Goal: Transaction & Acquisition: Purchase product/service

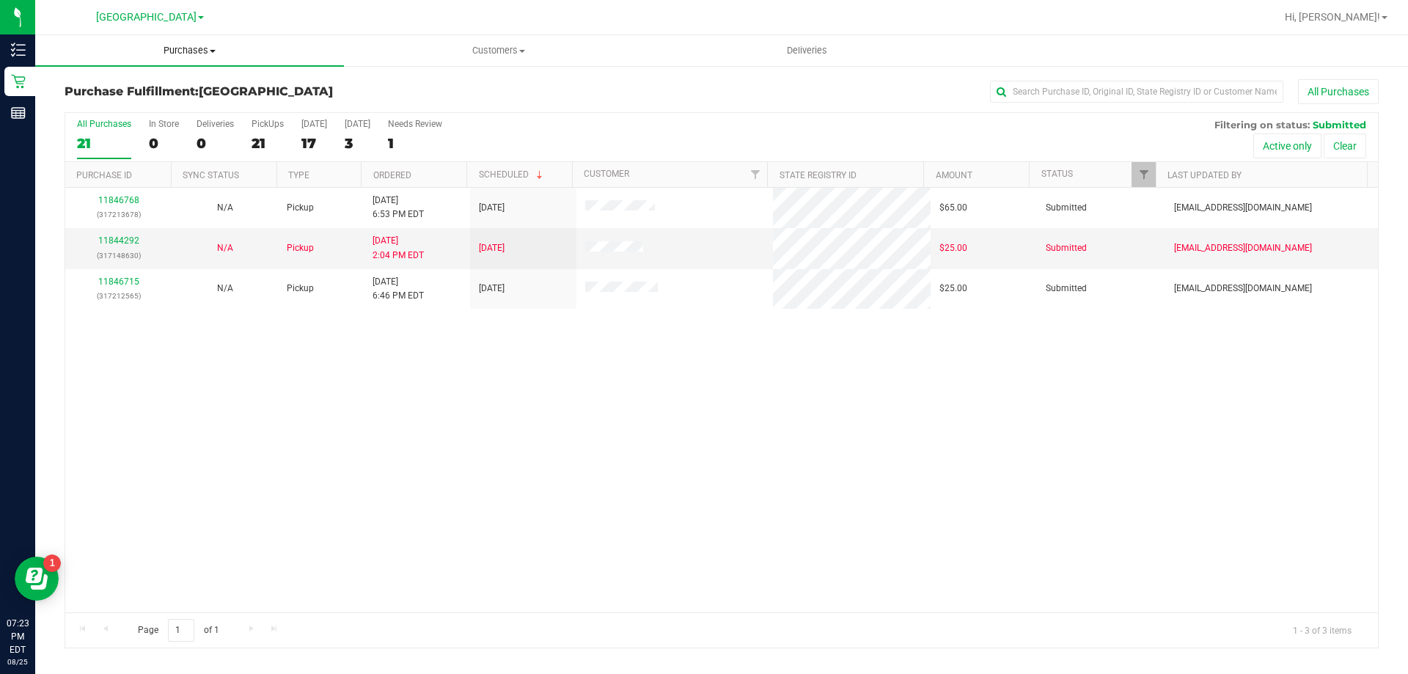
click at [202, 51] on span "Purchases" at bounding box center [189, 50] width 309 height 13
click at [457, 96] on h3 "Purchase Fulfillment: [GEOGRAPHIC_DATA]" at bounding box center [284, 91] width 438 height 13
click at [213, 54] on span "Purchases" at bounding box center [189, 50] width 309 height 13
click at [164, 102] on li "Fulfillment" at bounding box center [189, 107] width 309 height 18
click at [192, 60] on uib-tab-heading "Purchases Summary of purchases Fulfillment All purchases" at bounding box center [189, 50] width 309 height 31
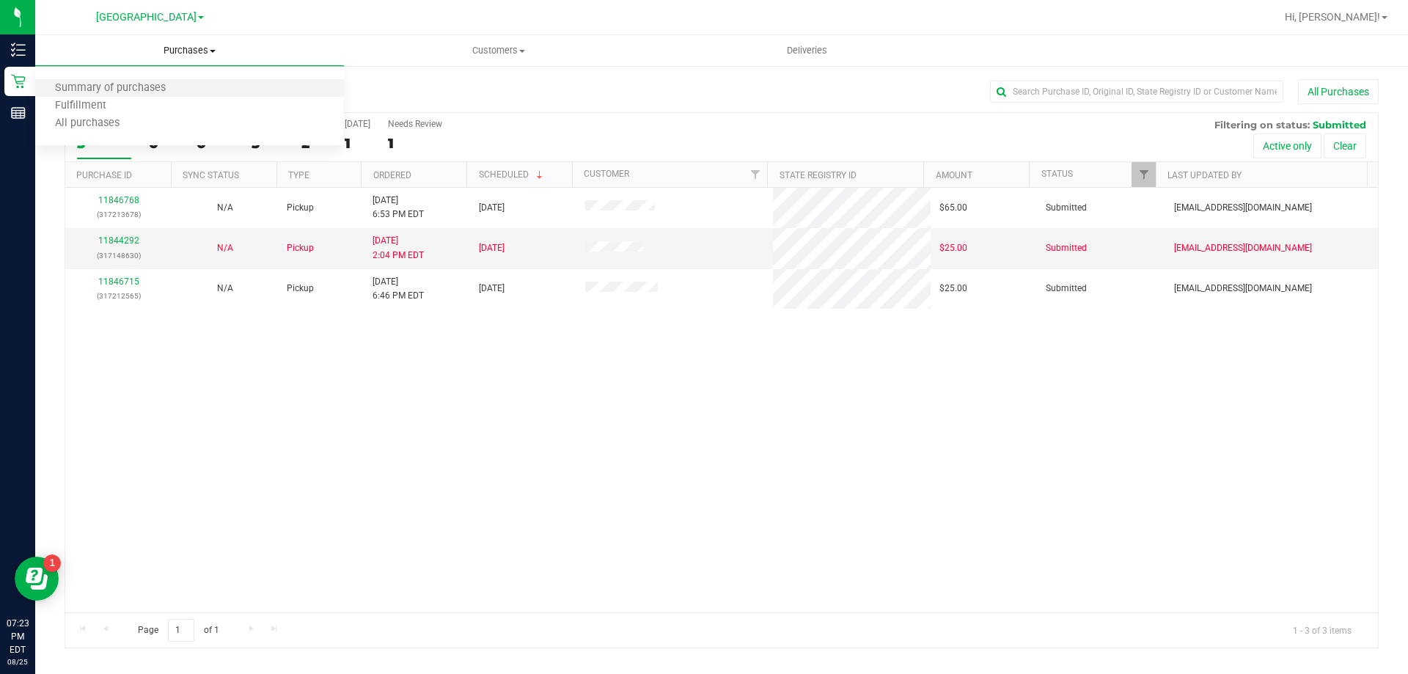
click at [185, 83] on li "Summary of purchases" at bounding box center [189, 89] width 309 height 18
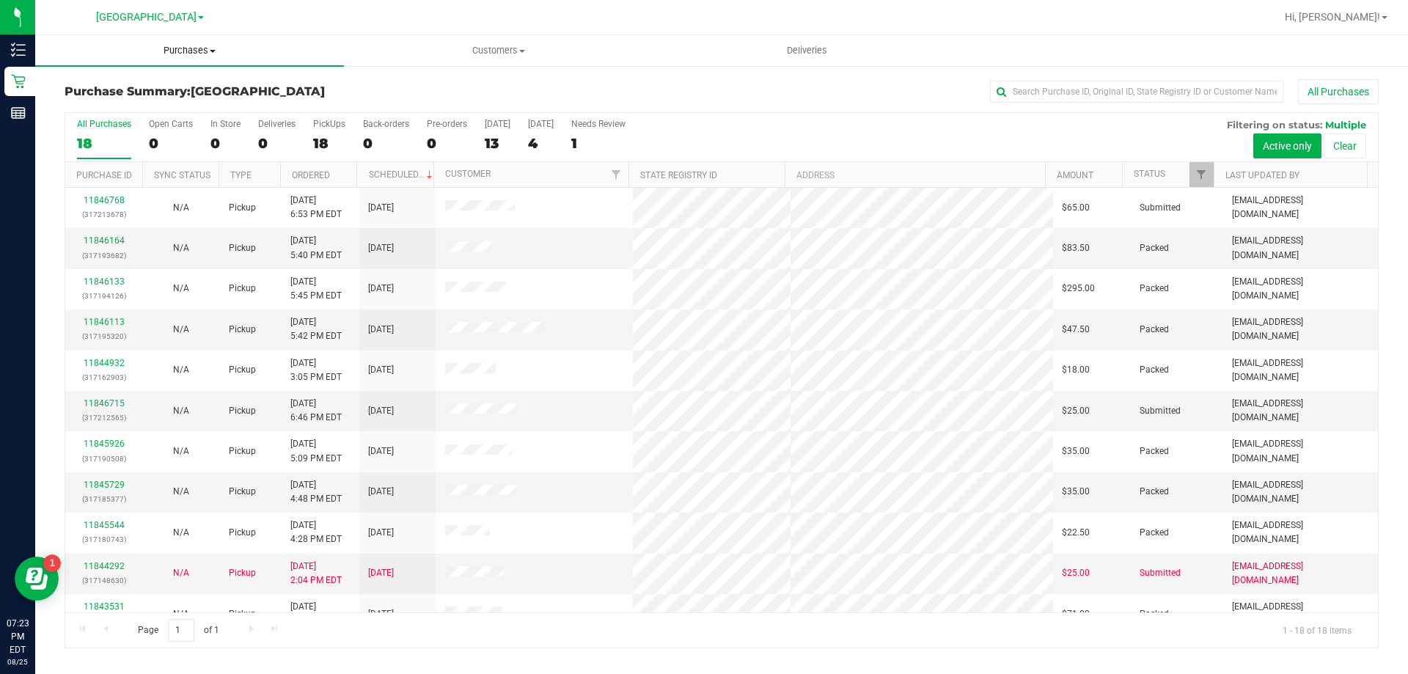
click at [199, 55] on span "Purchases" at bounding box center [189, 50] width 309 height 13
click at [539, 76] on div "Purchase Summary: [GEOGRAPHIC_DATA] All Purchases All Purchases 18 Open Carts 0…" at bounding box center [721, 364] width 1373 height 598
click at [523, 55] on span "Customers" at bounding box center [498, 50] width 307 height 13
click at [488, 87] on li "All customers" at bounding box center [498, 89] width 309 height 18
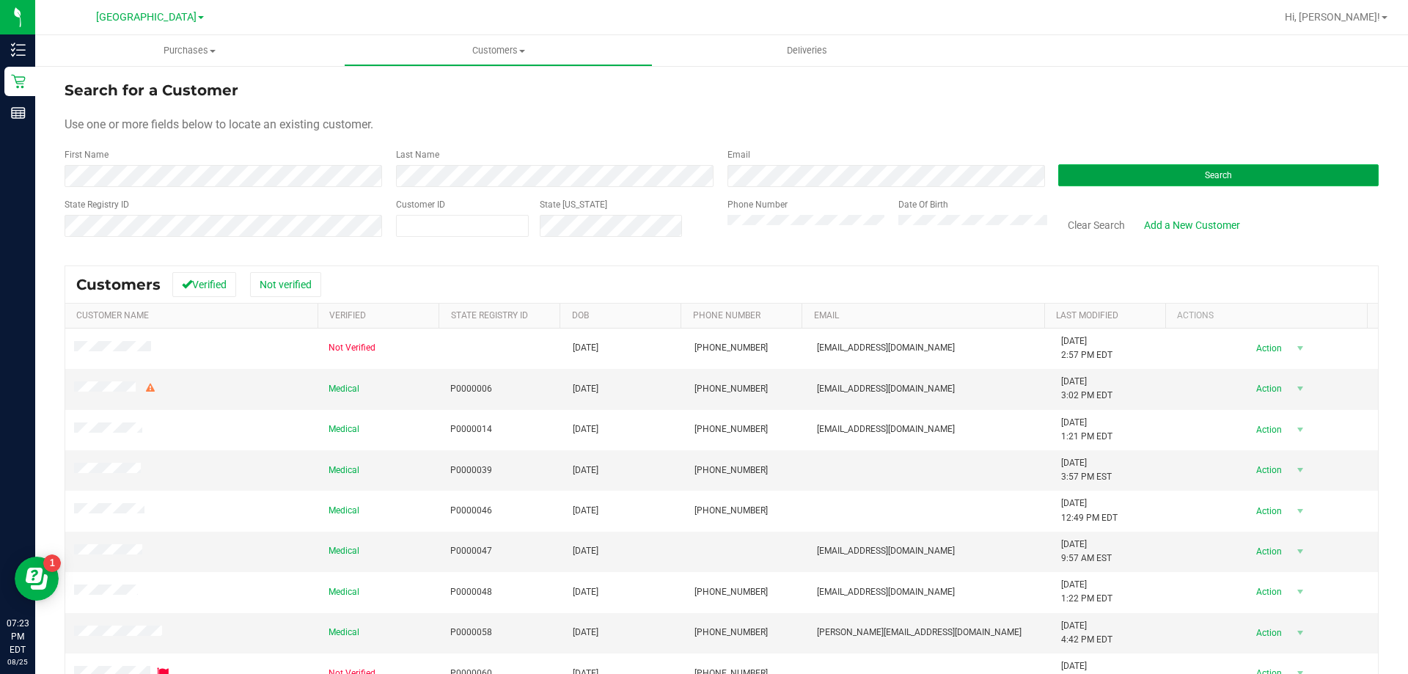
click at [1090, 169] on button "Search" at bounding box center [1218, 175] width 320 height 22
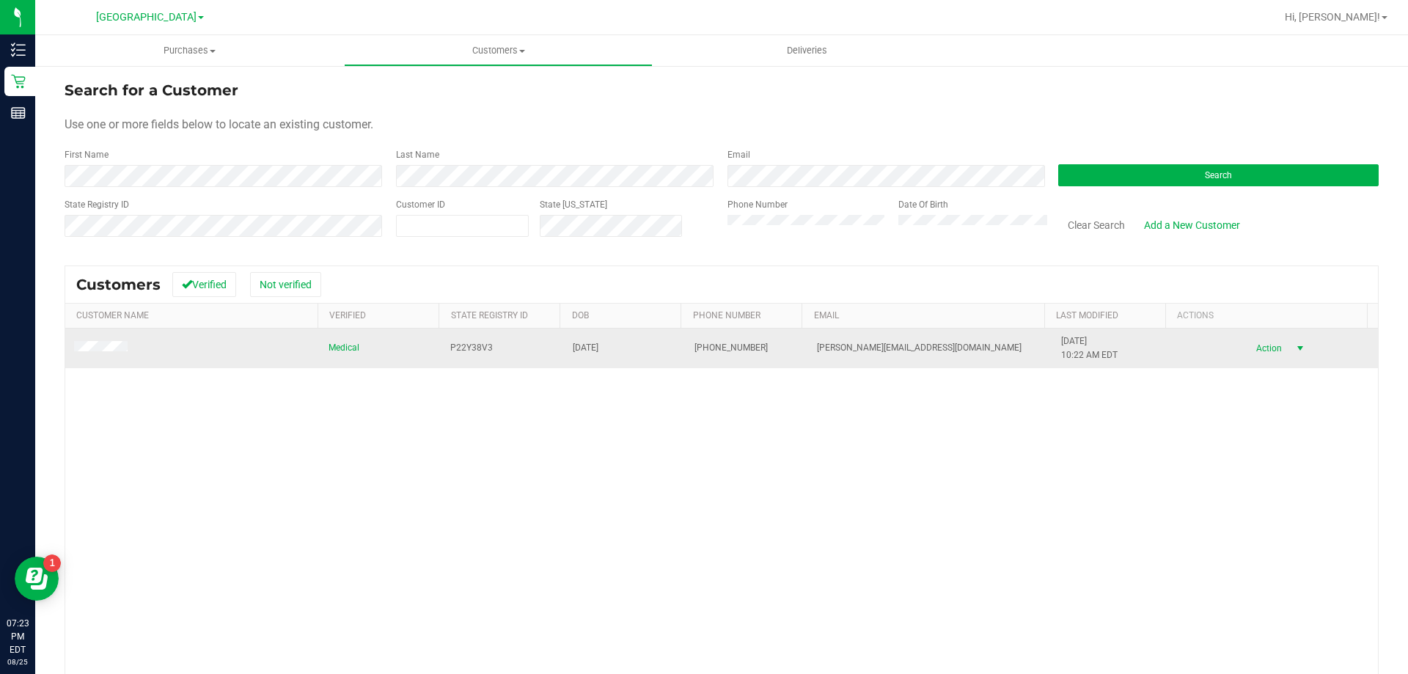
click at [1294, 346] on span "select" at bounding box center [1300, 348] width 12 height 12
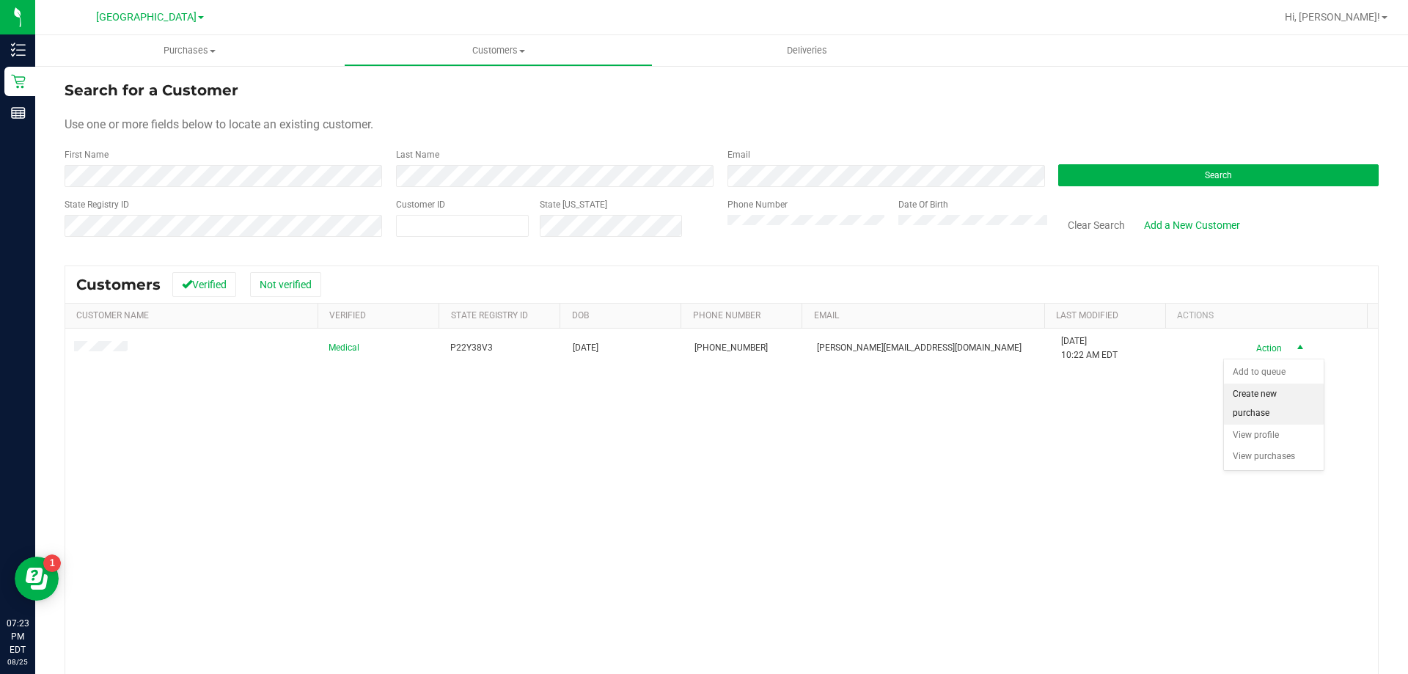
click at [1270, 390] on li "Create new purchase" at bounding box center [1274, 404] width 100 height 40
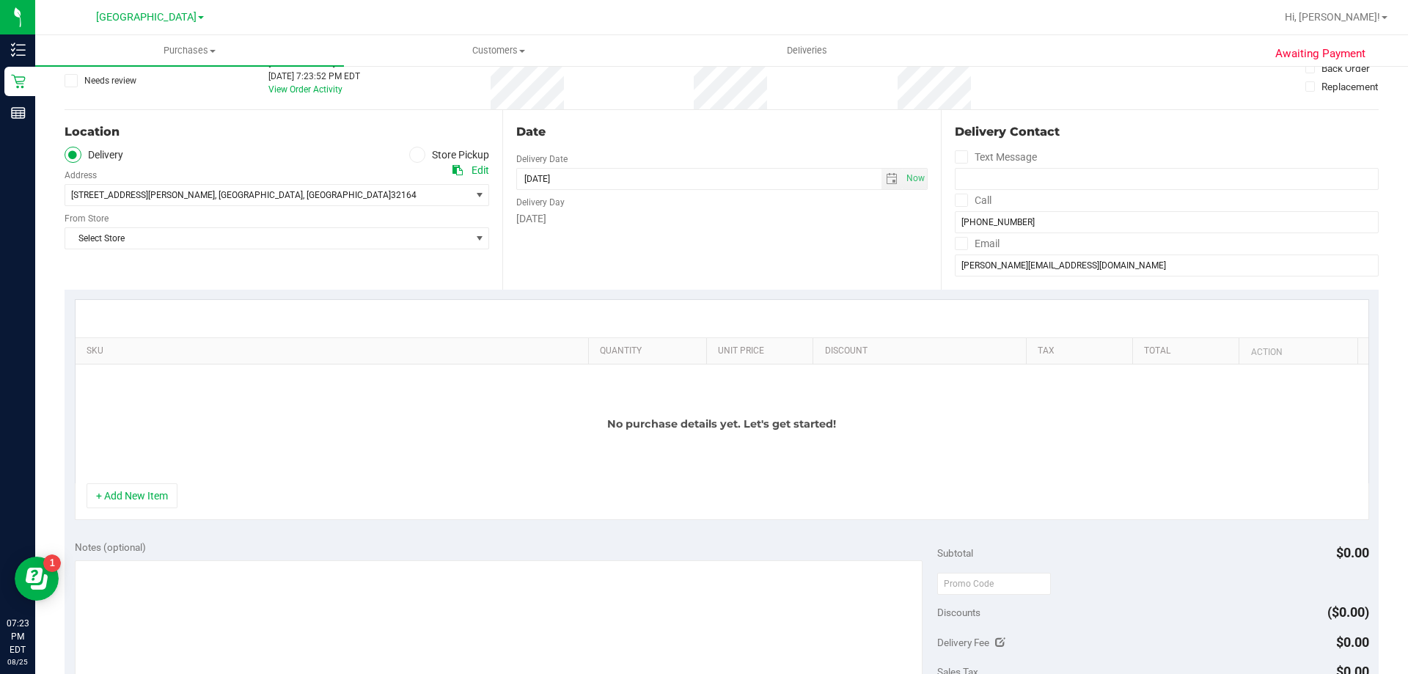
scroll to position [73, 0]
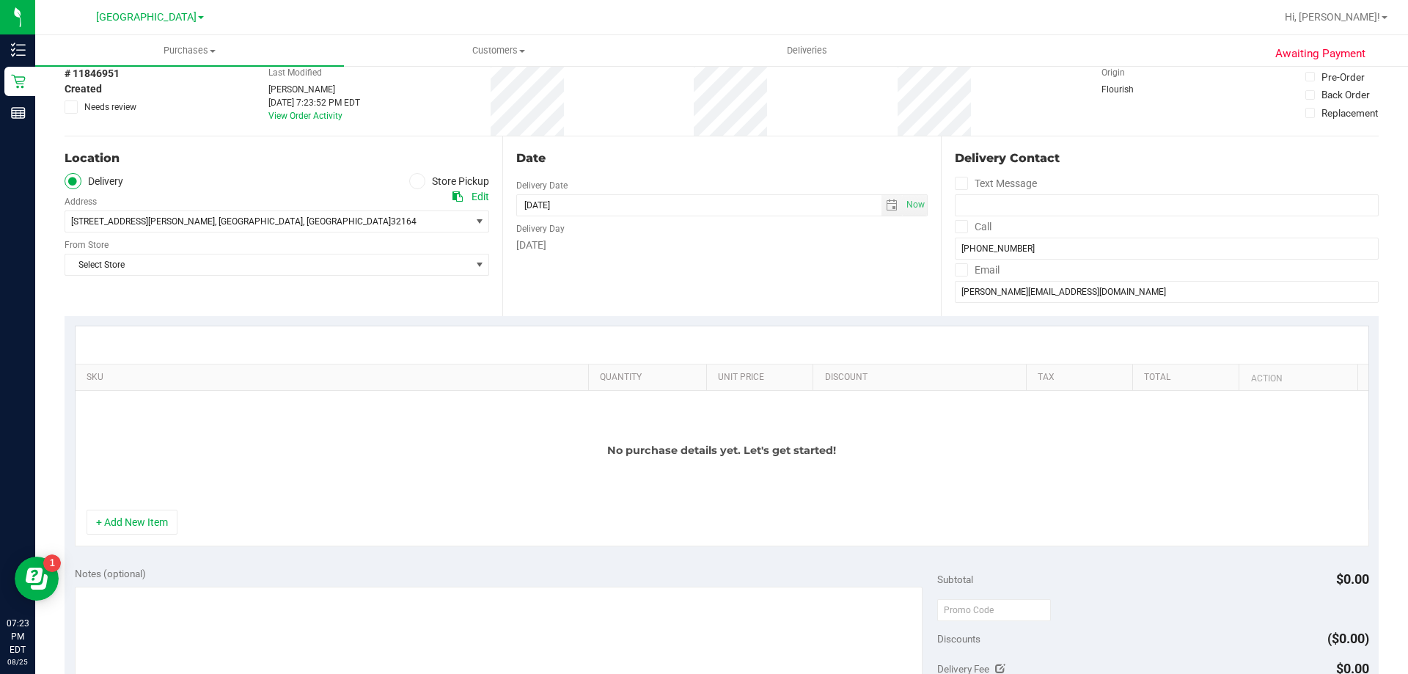
click at [1050, 104] on div "# 11846951 Created Needs review Last Modified [PERSON_NAME] [DATE] 7:23:52 PM E…" at bounding box center [722, 94] width 1314 height 81
click at [774, 469] on div "No purchase details yet. Let's get started!" at bounding box center [722, 450] width 1293 height 119
click at [126, 516] on button "+ Add New Item" at bounding box center [132, 522] width 91 height 25
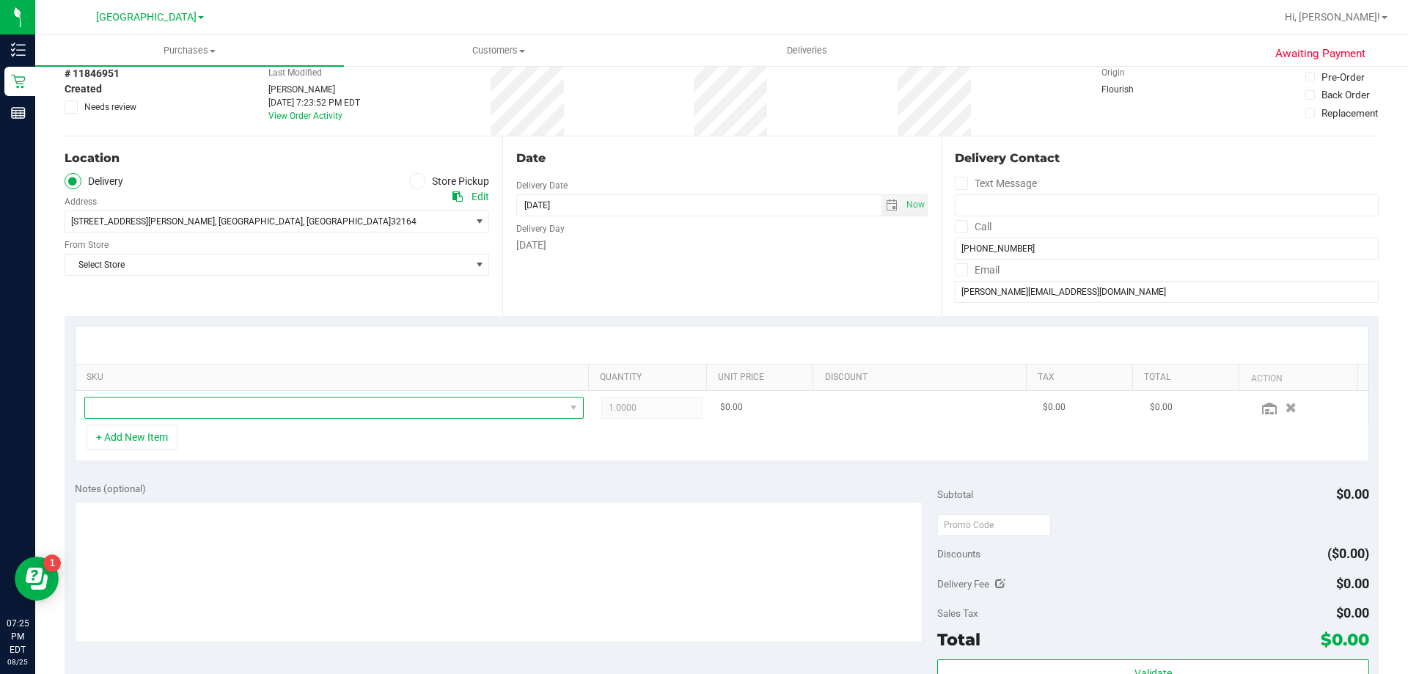
click at [189, 400] on span "NO DATA FOUND" at bounding box center [325, 407] width 480 height 21
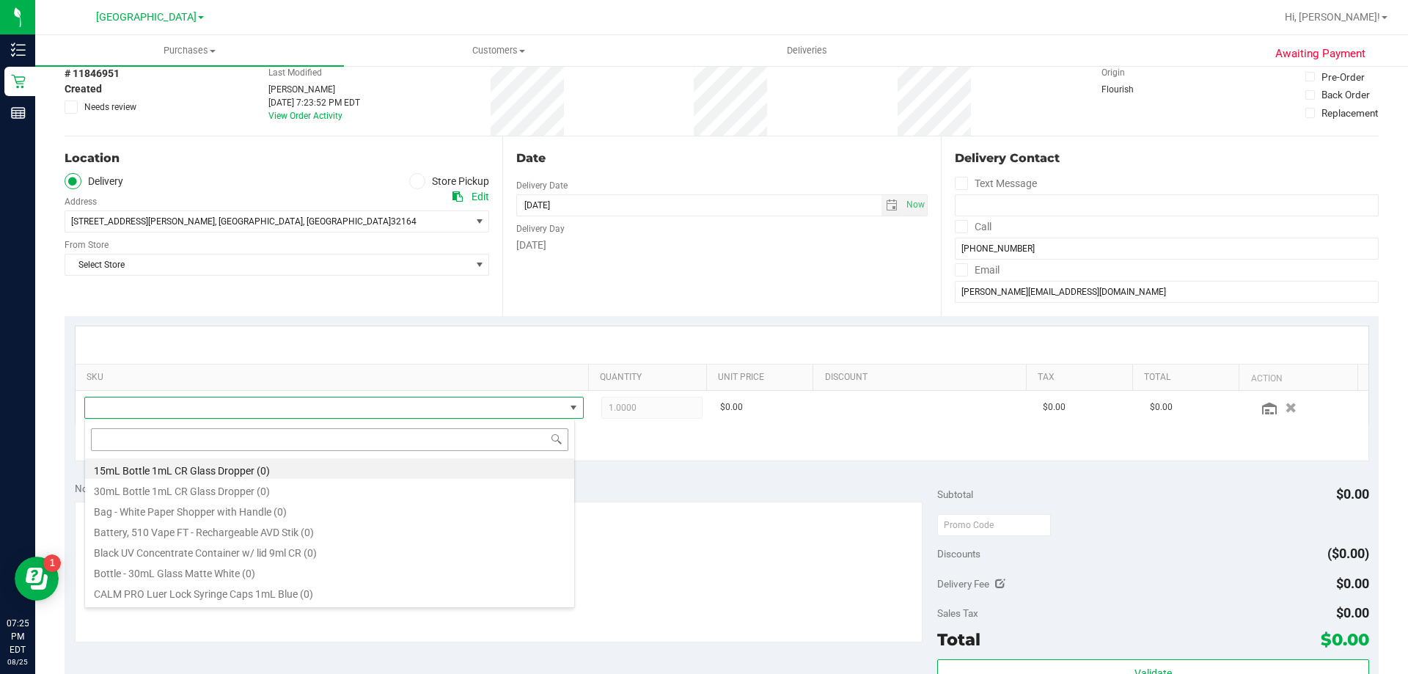
scroll to position [22, 486]
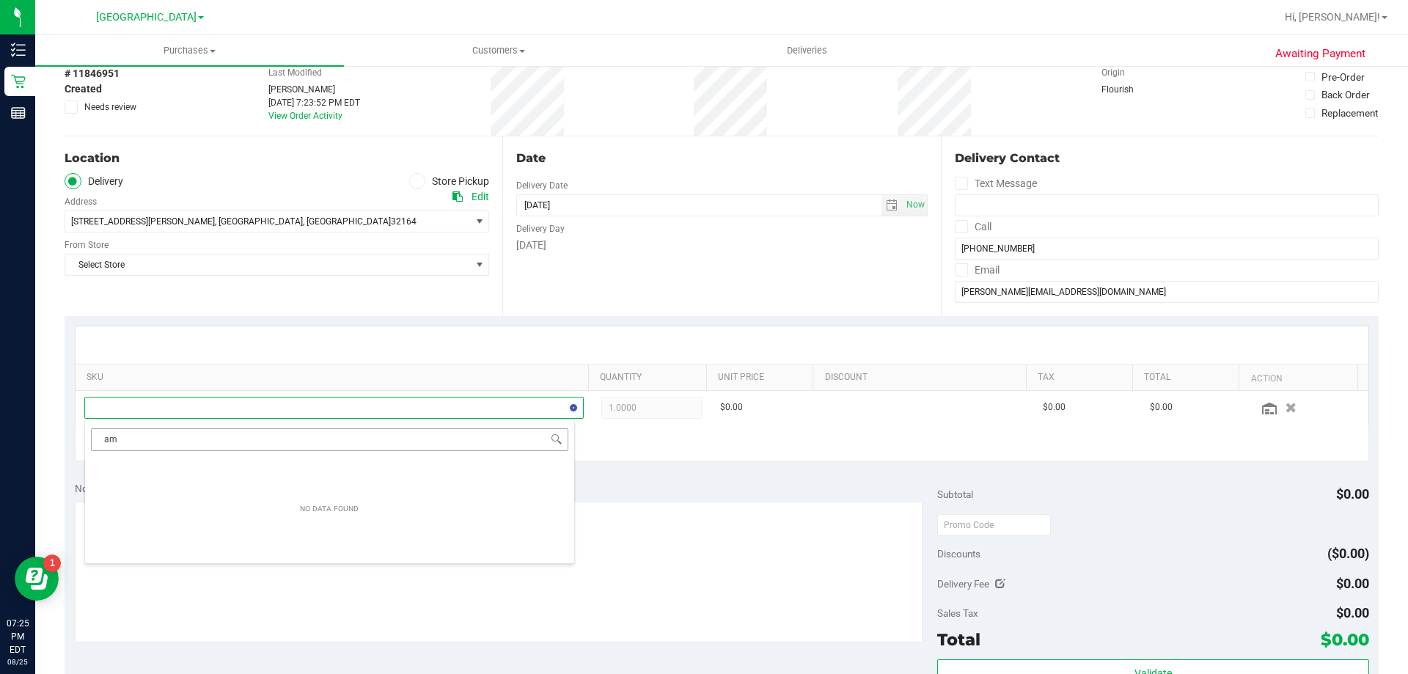
type input "a"
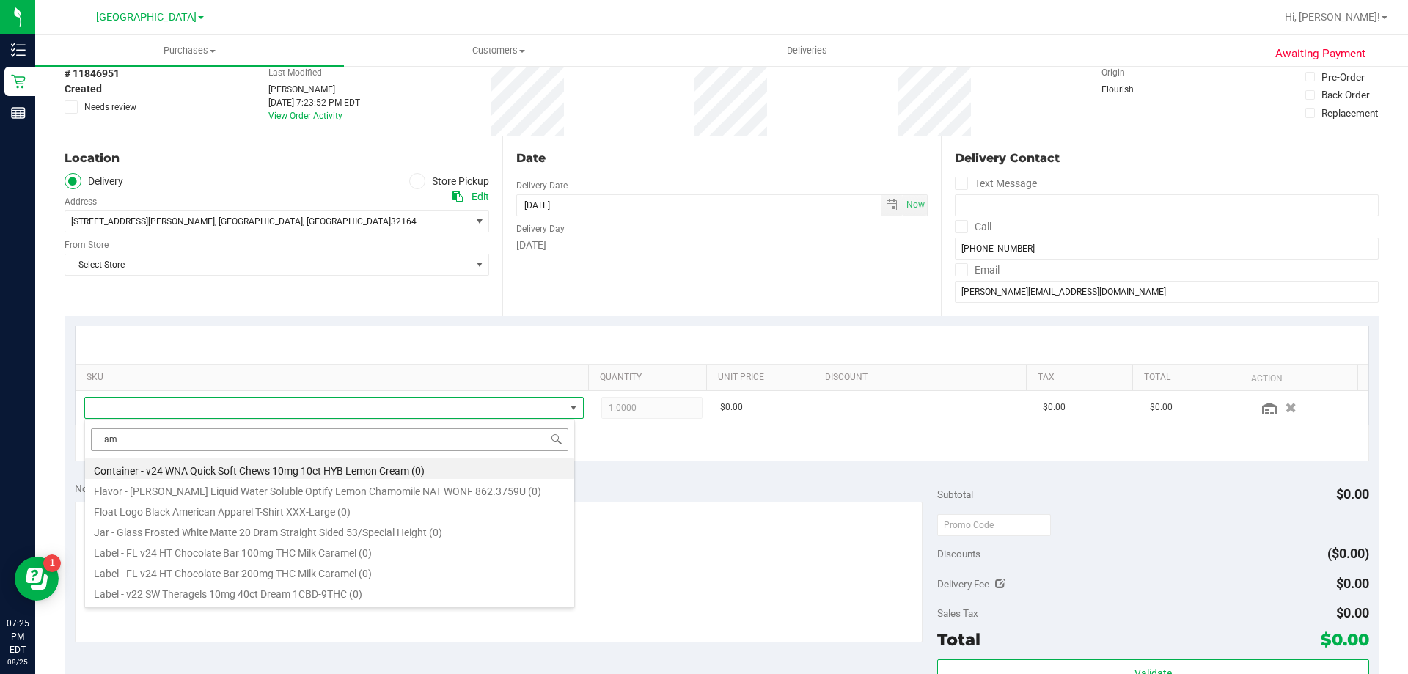
type input "a"
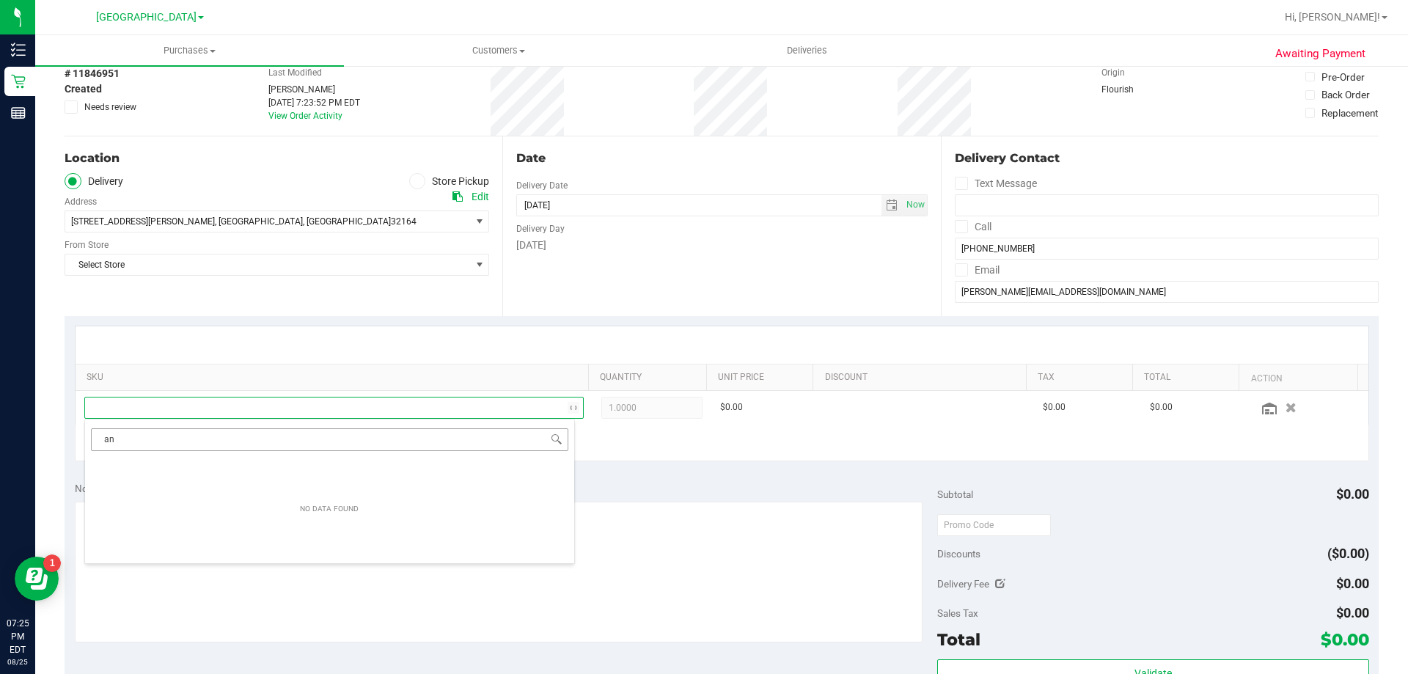
type input "a"
type input "l"
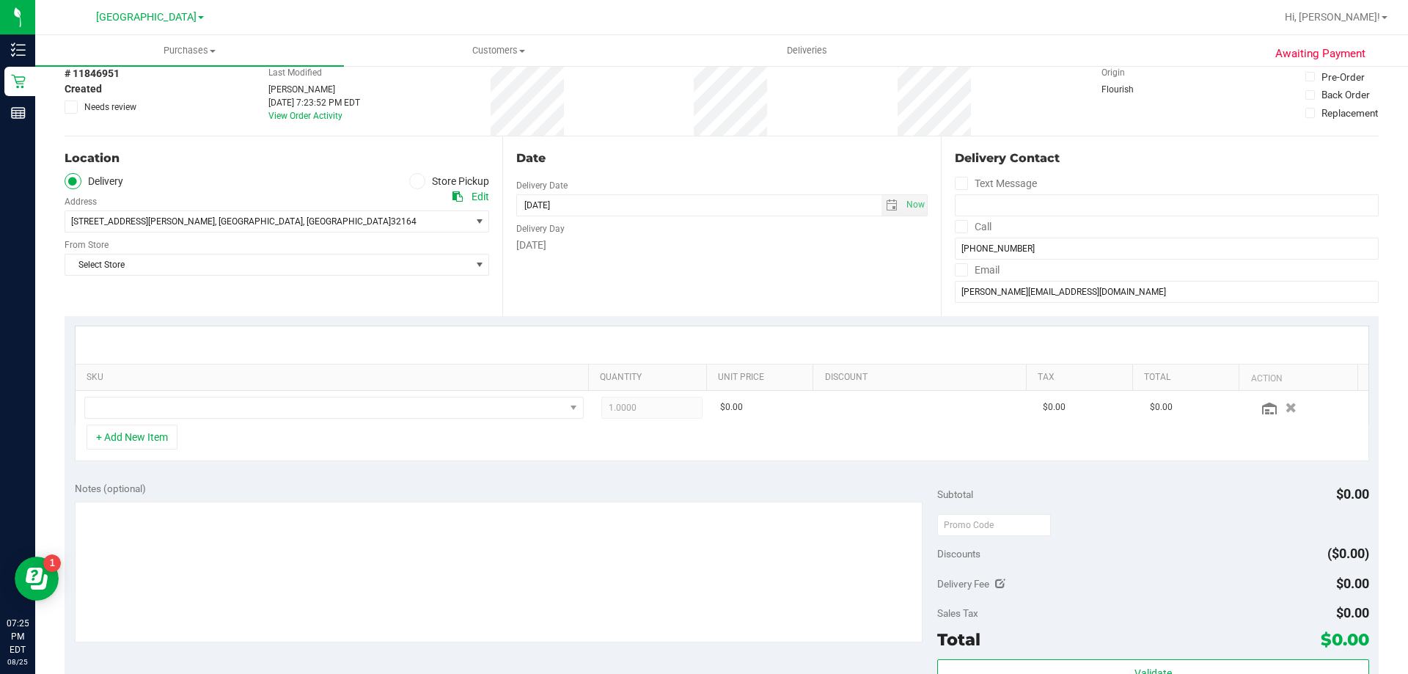
click at [672, 339] on div at bounding box center [722, 344] width 1293 height 37
click at [1285, 403] on icon "button" at bounding box center [1291, 407] width 12 height 11
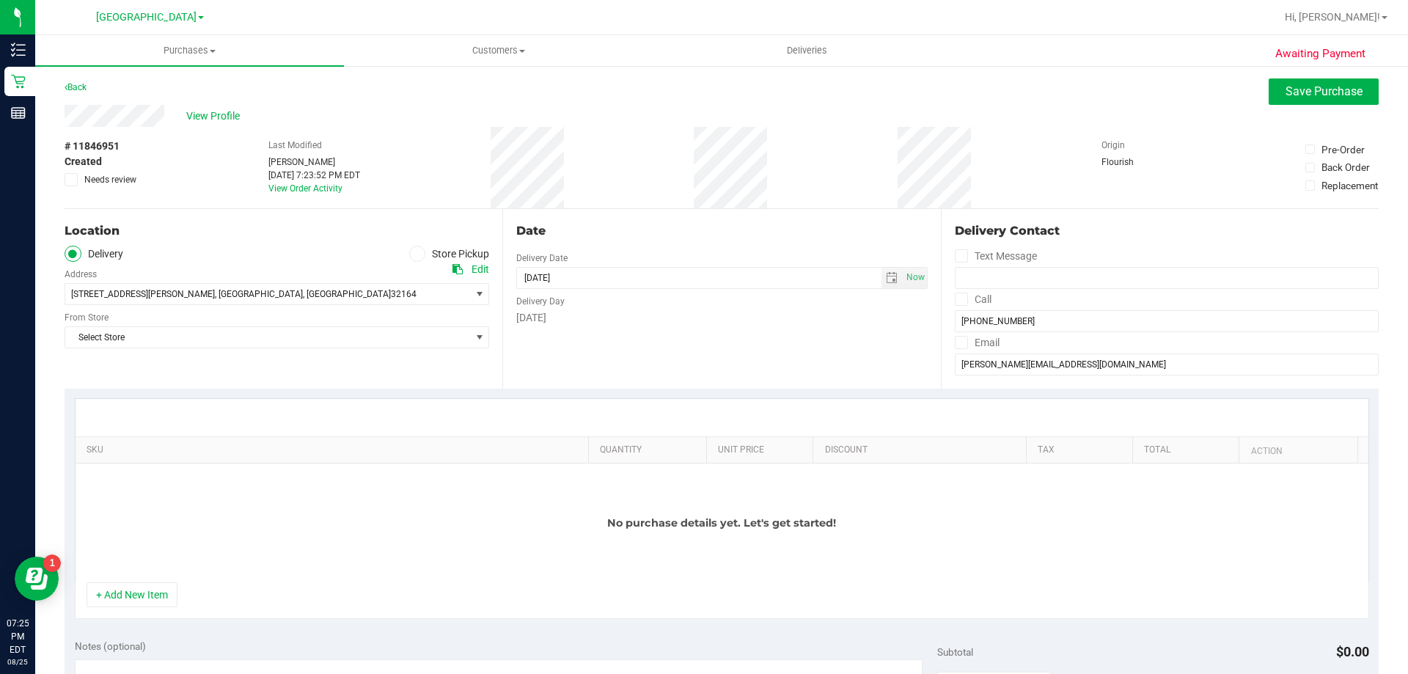
scroll to position [0, 0]
click at [186, 49] on span "Purchases" at bounding box center [189, 50] width 309 height 13
click at [145, 99] on li "Fulfillment" at bounding box center [189, 107] width 309 height 18
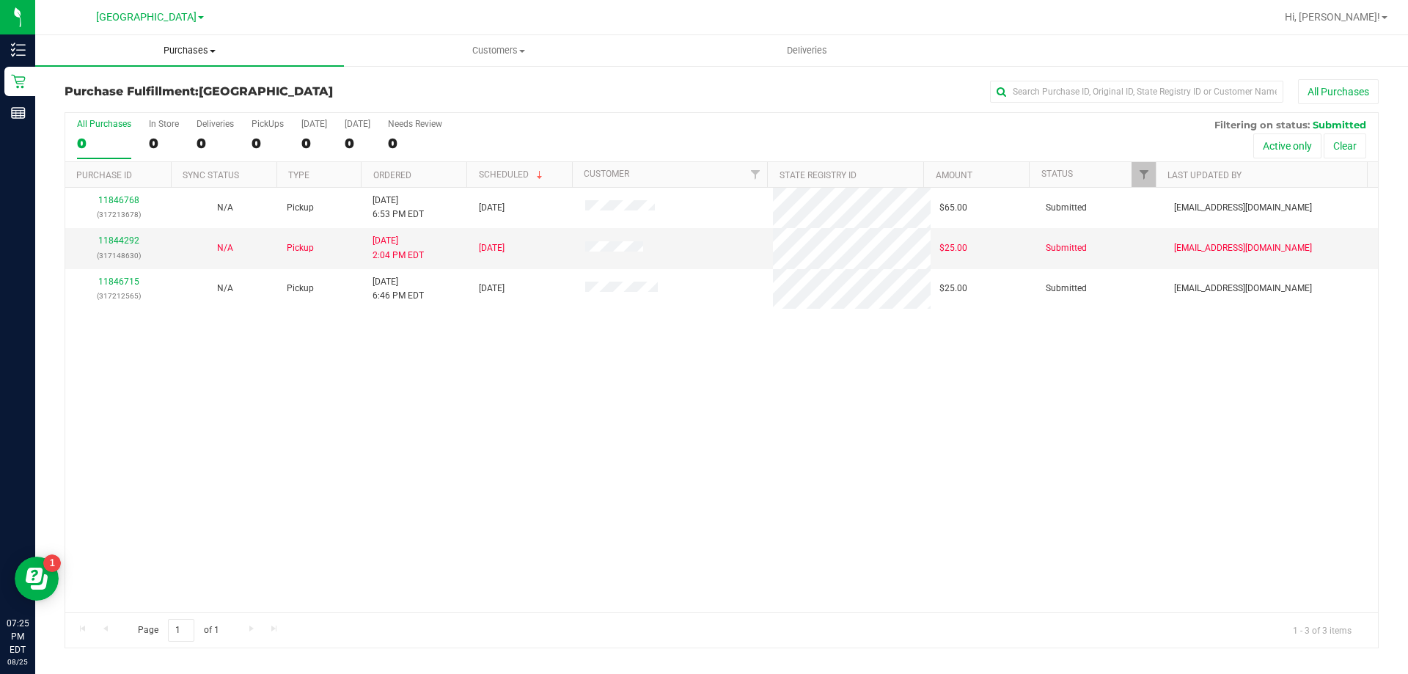
click at [169, 54] on span "Purchases" at bounding box center [189, 50] width 309 height 13
click at [172, 90] on span "Summary of purchases" at bounding box center [110, 88] width 150 height 12
